Goal: Task Accomplishment & Management: Manage account settings

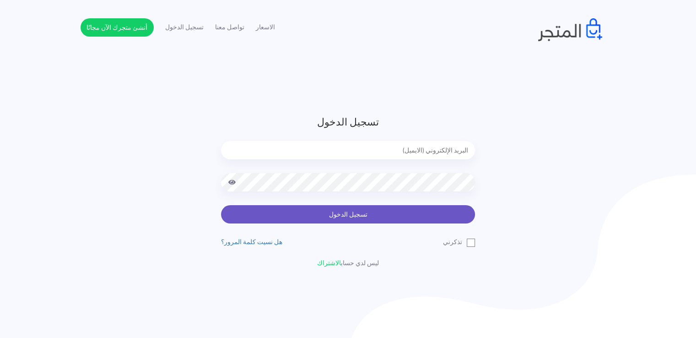
type input "[EMAIL_ADDRESS][DOMAIN_NAME]"
click at [355, 218] on button "تسجيل الدخول" at bounding box center [348, 214] width 254 height 18
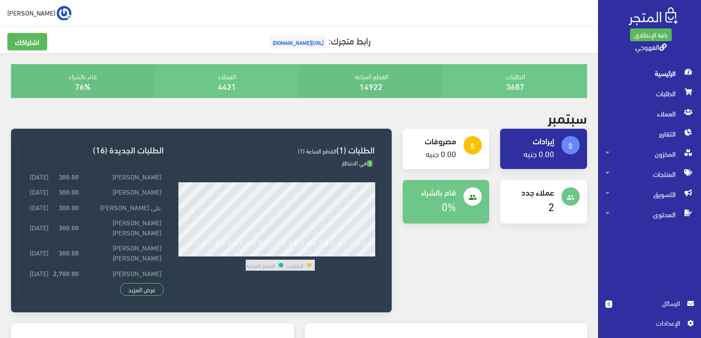
click at [668, 79] on span "الرئيسية" at bounding box center [650, 73] width 88 height 20
click at [648, 158] on span "المخزون" at bounding box center [650, 154] width 88 height 20
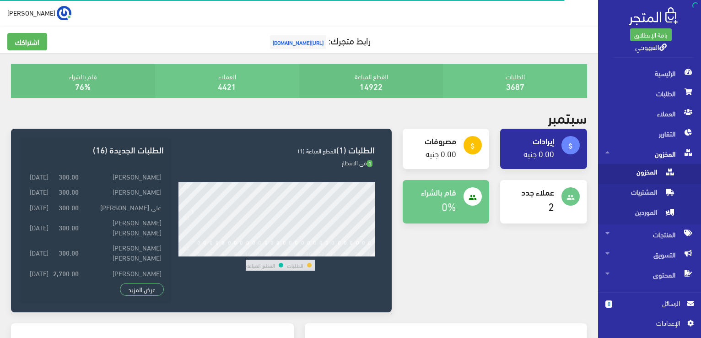
click at [643, 168] on span "المخزون" at bounding box center [641, 174] width 70 height 20
